Goal: Task Accomplishment & Management: Manage account settings

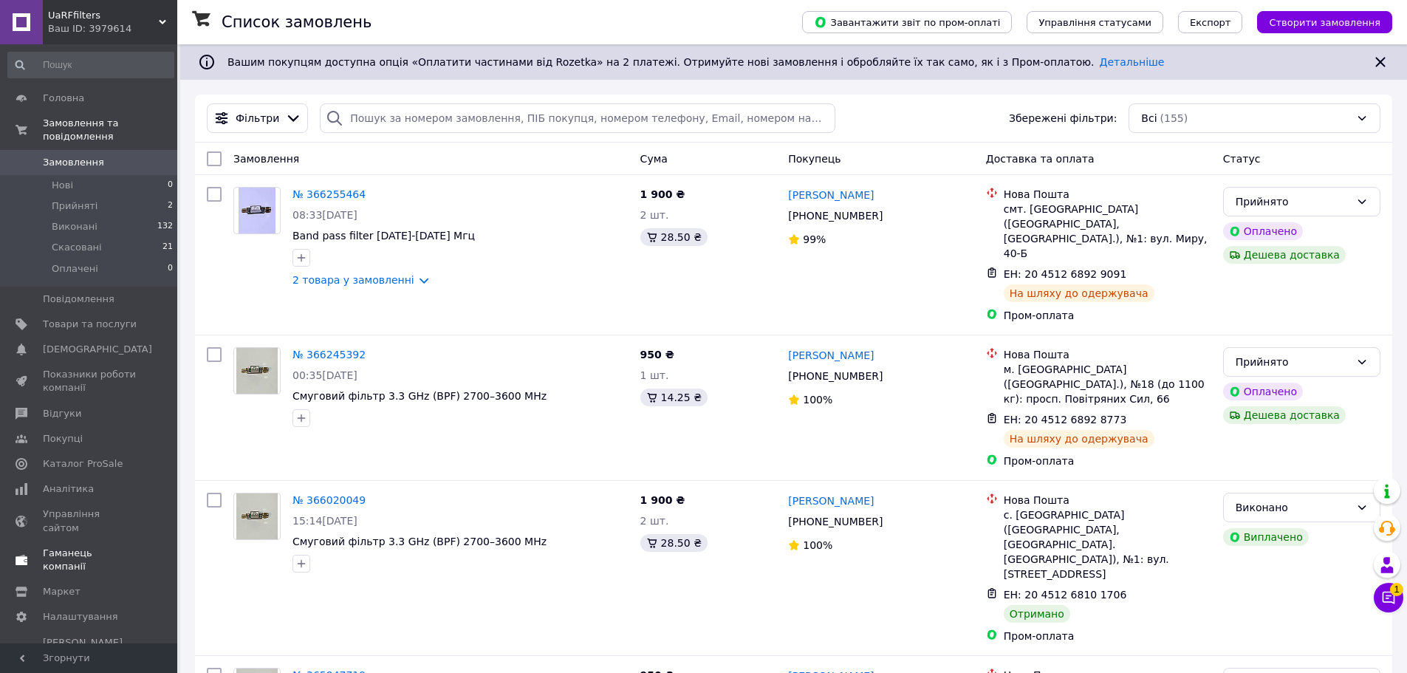
click at [107, 547] on span "Гаманець компанії" at bounding box center [90, 560] width 94 height 27
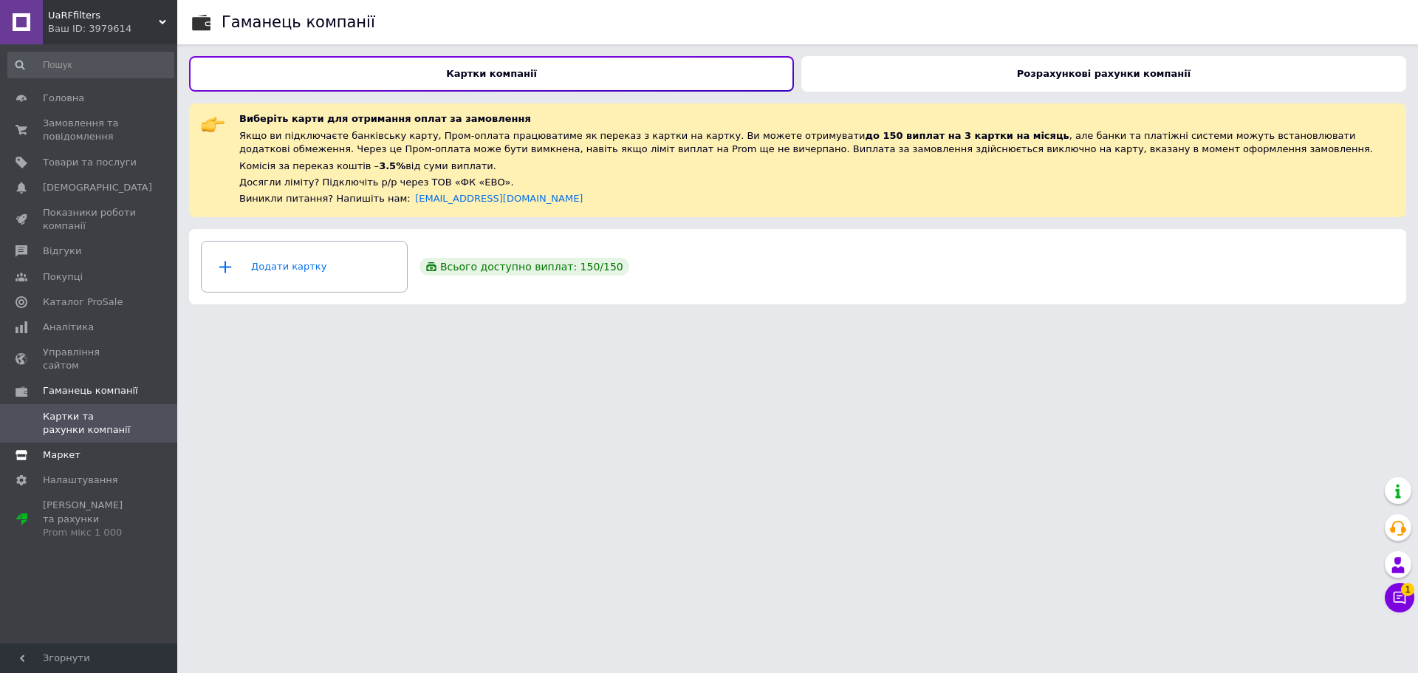
click at [75, 448] on span "Маркет" at bounding box center [62, 454] width 38 height 13
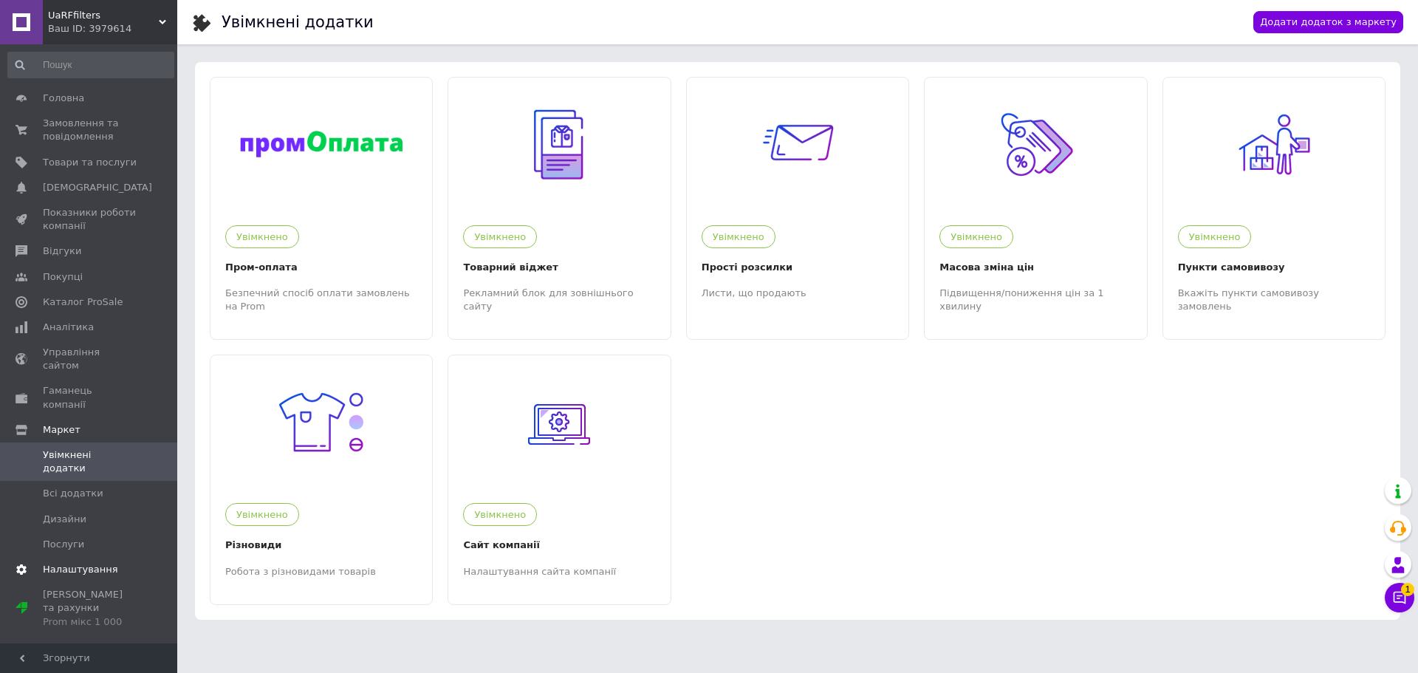
click at [64, 563] on span "Налаштування" at bounding box center [80, 569] width 75 height 13
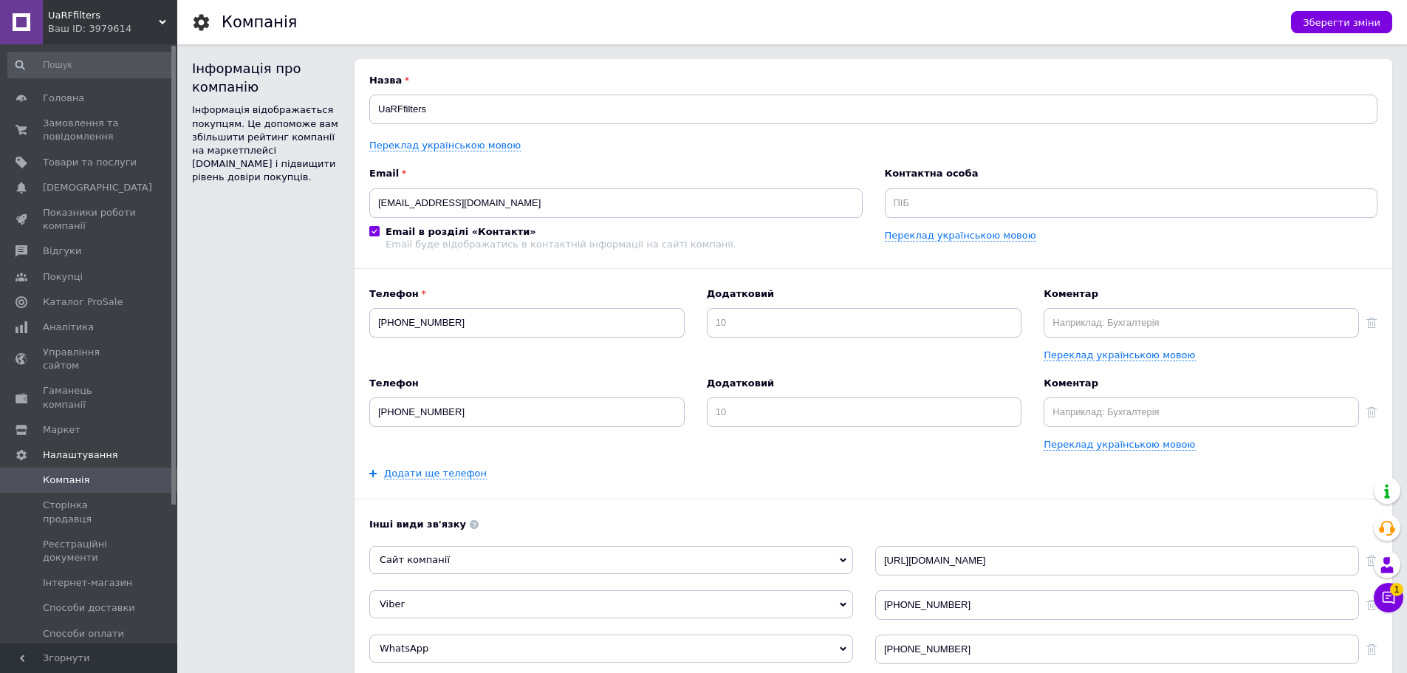
scroll to position [179, 0]
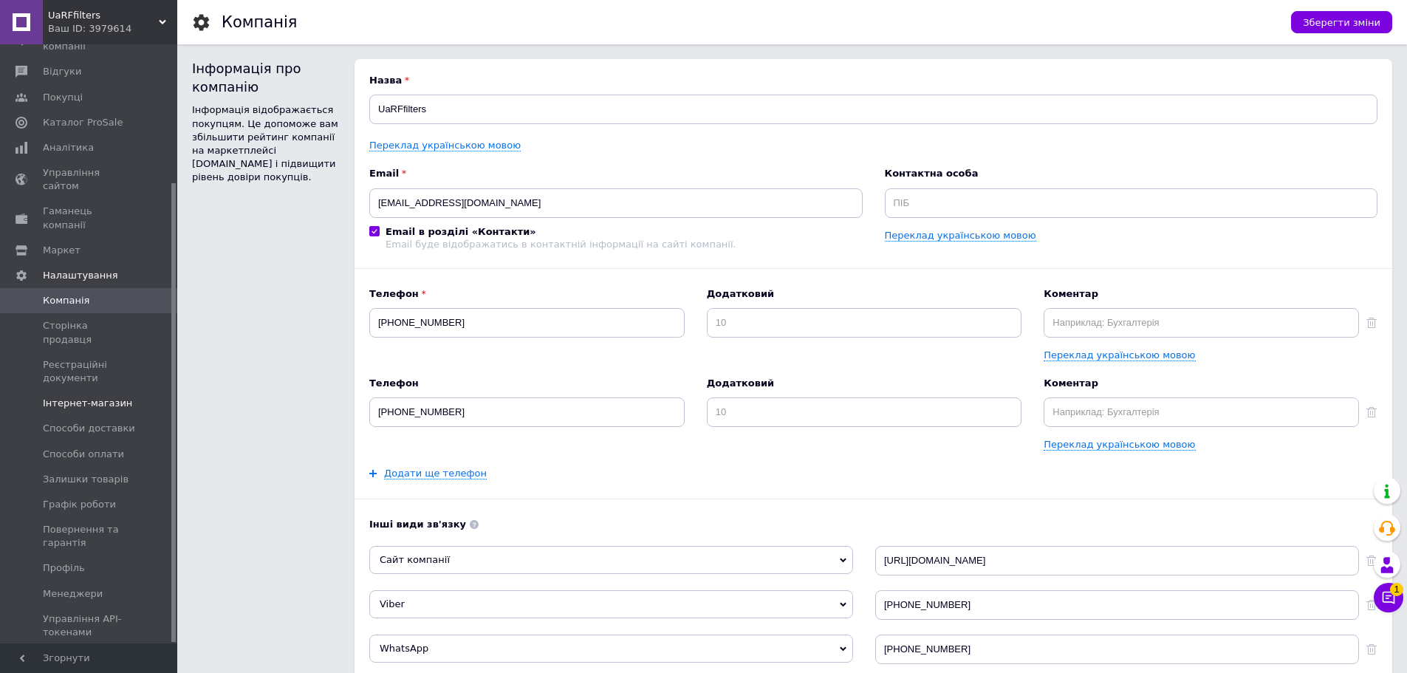
click at [106, 397] on span "Інтернет-магазин" at bounding box center [87, 403] width 89 height 13
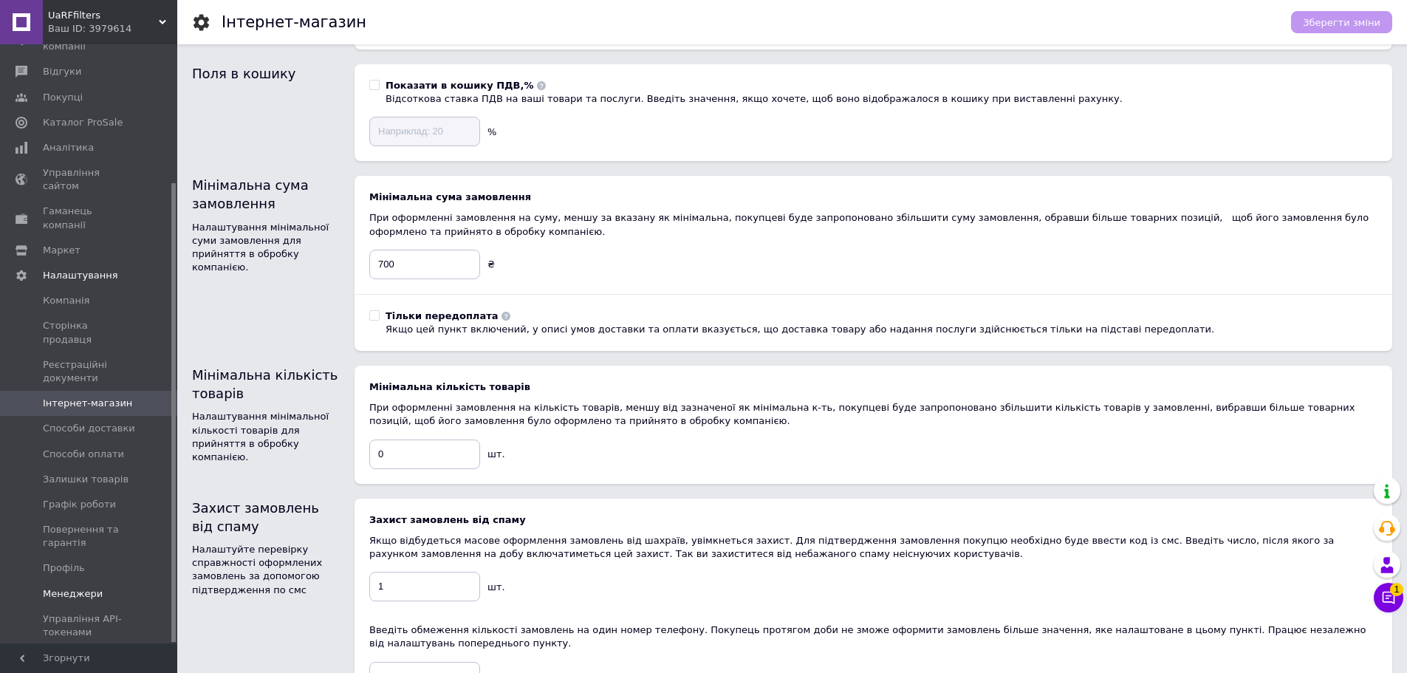
scroll to position [222, 0]
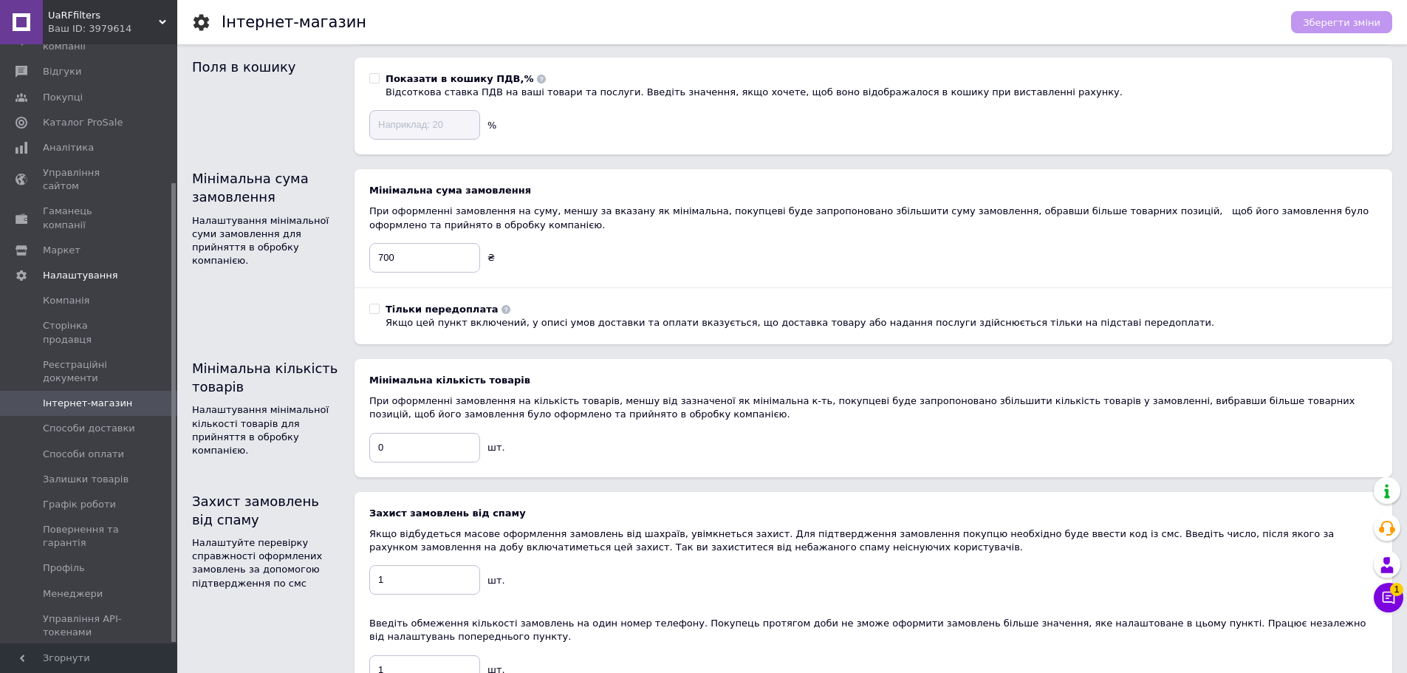
click at [84, 651] on span "[PERSON_NAME] та рахунки Prom мікс 1 000" at bounding box center [90, 671] width 94 height 41
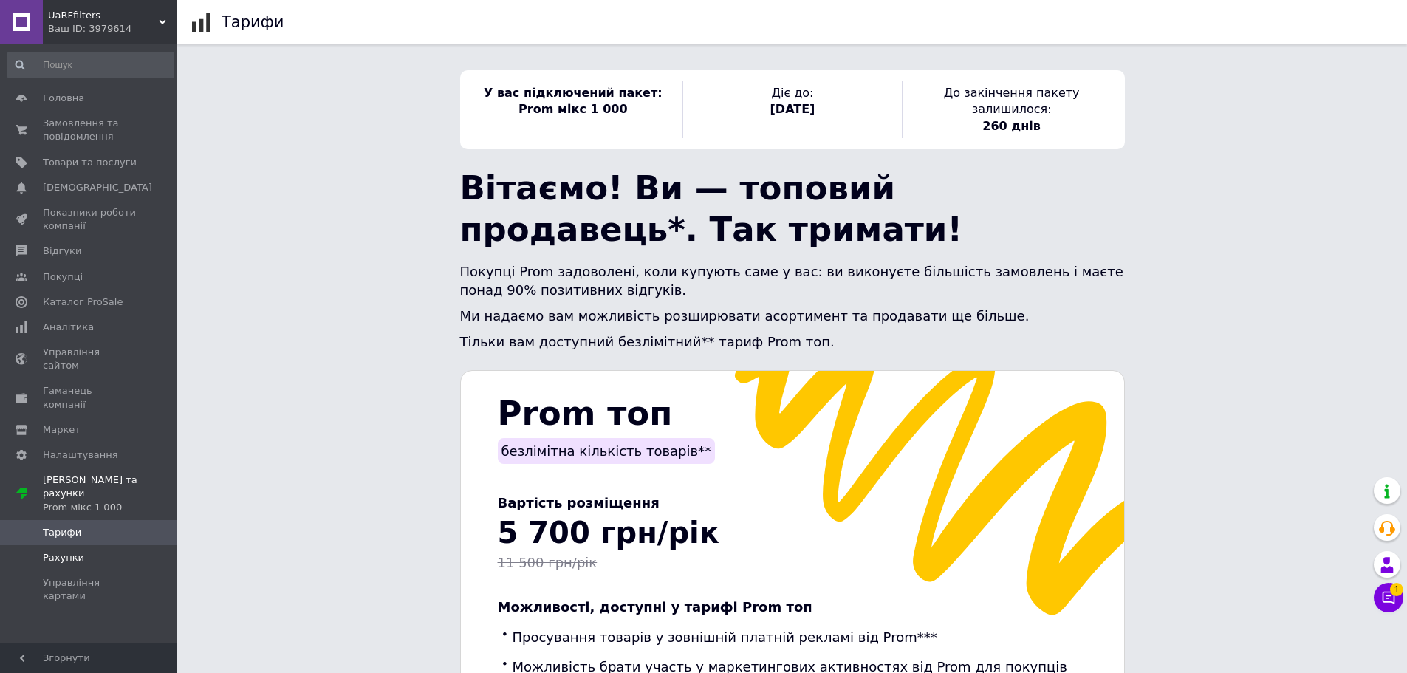
click at [55, 551] on span "Рахунки" at bounding box center [63, 557] width 41 height 13
